Goal: Information Seeking & Learning: Learn about a topic

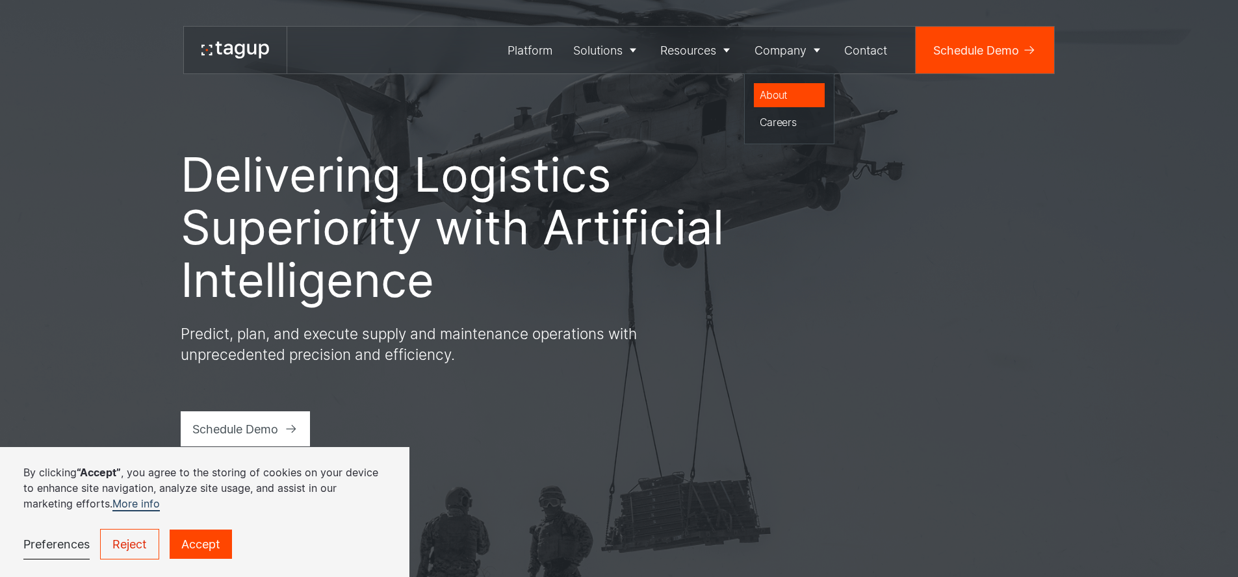
click at [771, 96] on div "About" at bounding box center [790, 95] width 60 height 16
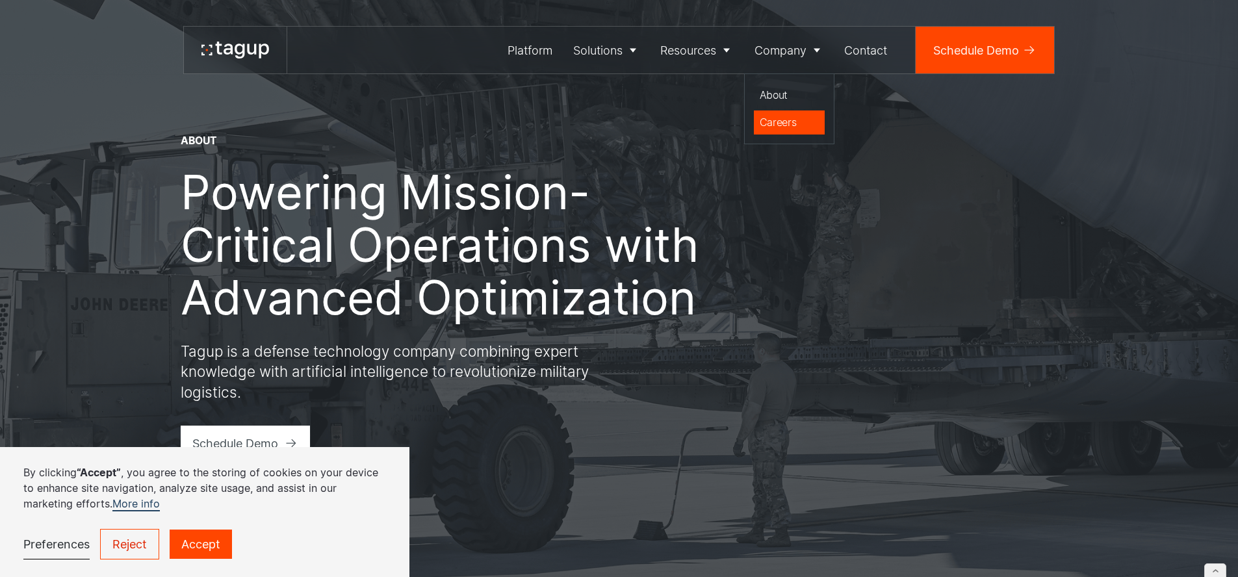
click at [773, 120] on div "Careers" at bounding box center [790, 122] width 60 height 16
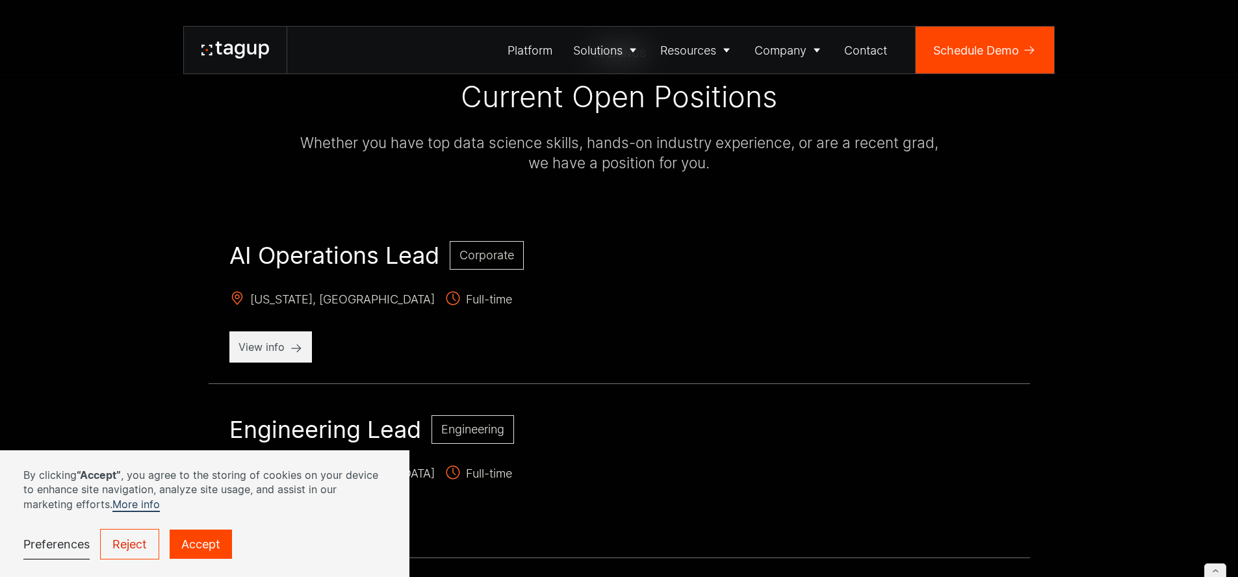
scroll to position [607, 0]
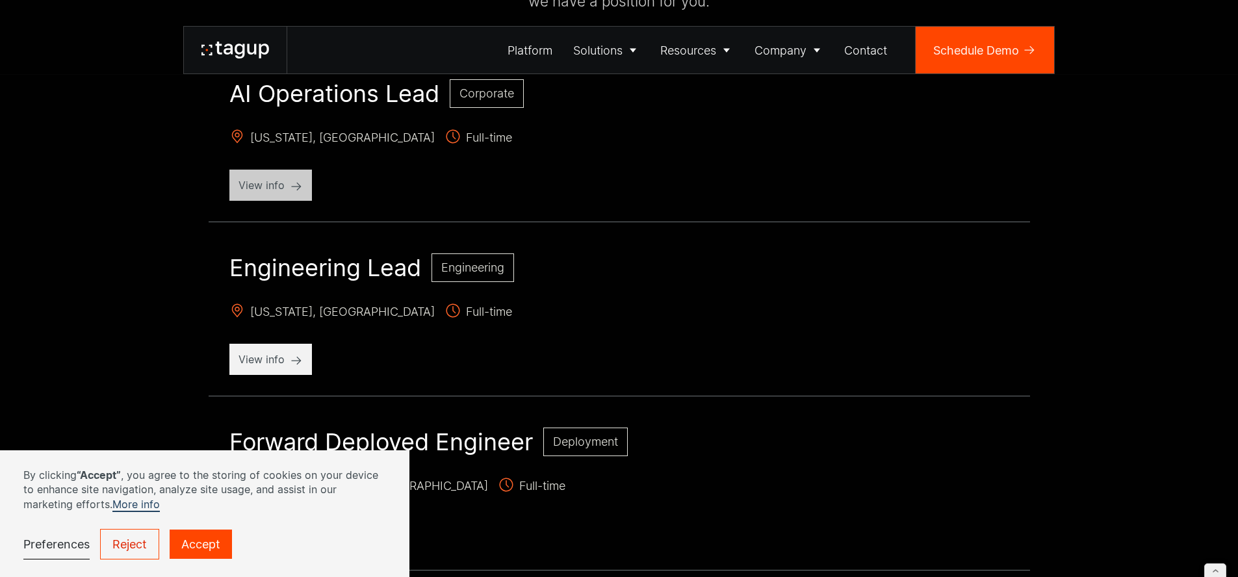
click at [256, 184] on p "View info" at bounding box center [270, 185] width 64 height 16
